Goal: Navigation & Orientation: Find specific page/section

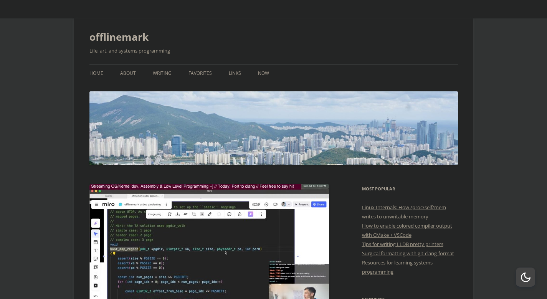
click at [151, 78] on ul "Home About Writing Favorites Links Now" at bounding box center [273, 73] width 368 height 18
click at [155, 75] on link "Writing" at bounding box center [162, 73] width 19 height 17
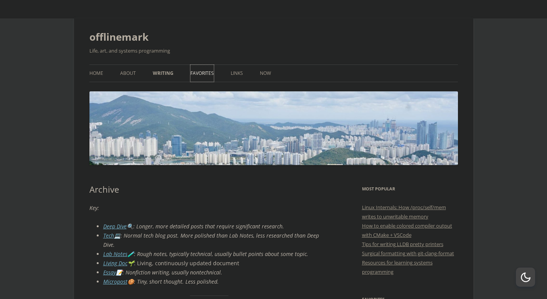
click at [193, 78] on link "Favorites" at bounding box center [201, 73] width 23 height 17
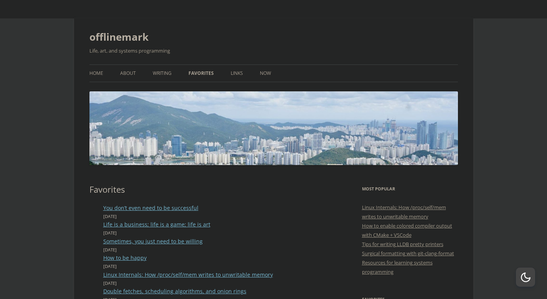
click at [91, 72] on link "Home" at bounding box center [96, 73] width 14 height 17
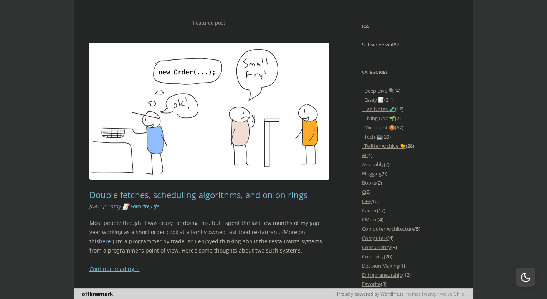
scroll to position [599, 0]
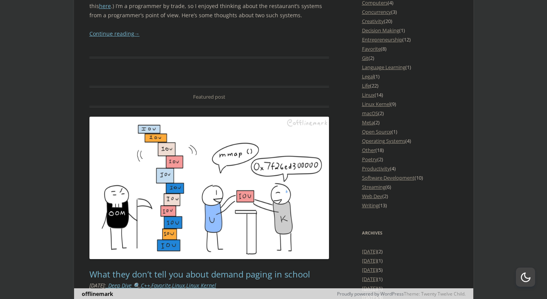
scroll to position [875, 0]
